Goal: Information Seeking & Learning: Learn about a topic

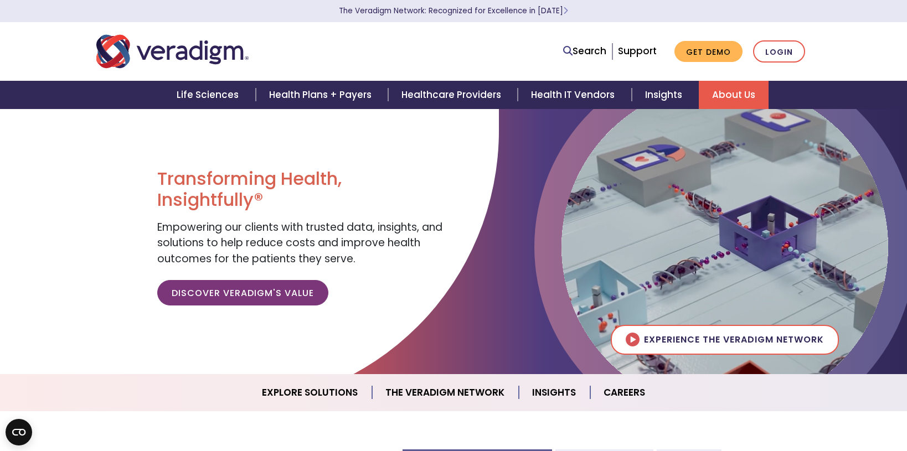
click at [730, 95] on link "About Us" at bounding box center [733, 95] width 70 height 28
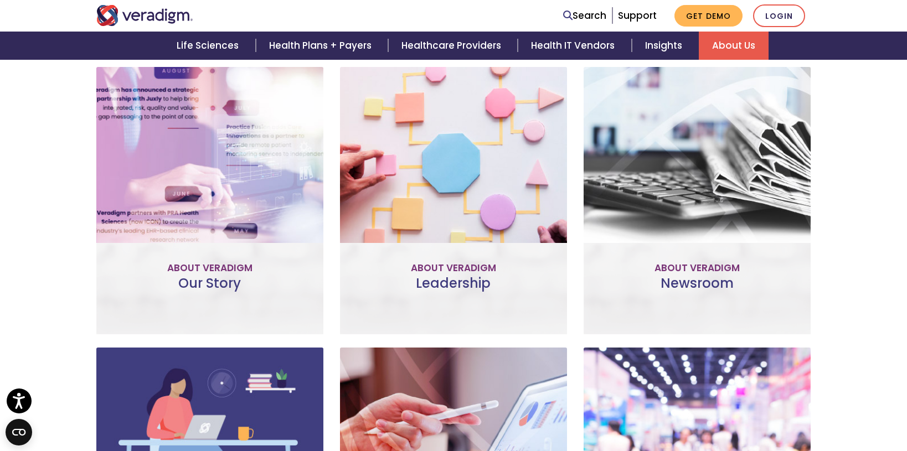
scroll to position [498, 0]
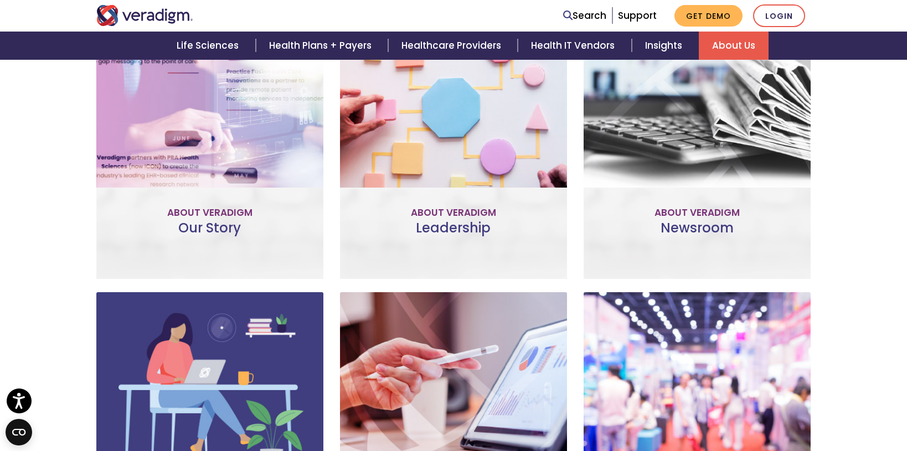
click at [201, 220] on div "Our Story Improve patient and provider access, help accelerate research, and un…" at bounding box center [209, 145] width 227 height 267
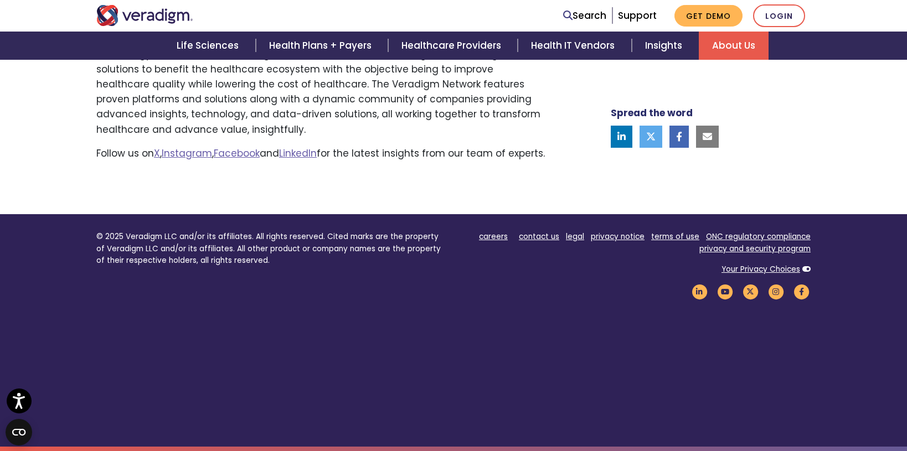
scroll to position [919, 0]
